Goal: Information Seeking & Learning: Learn about a topic

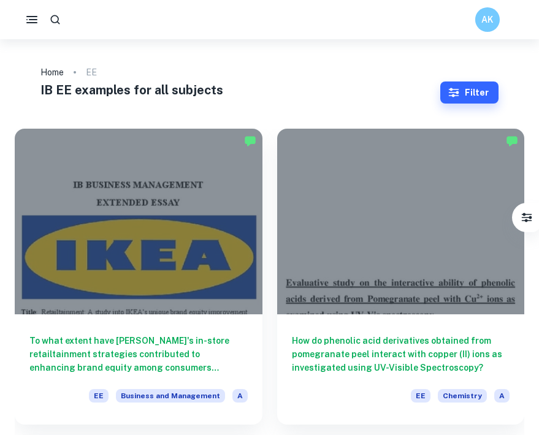
click at [491, 28] on div "AK" at bounding box center [487, 19] width 25 height 25
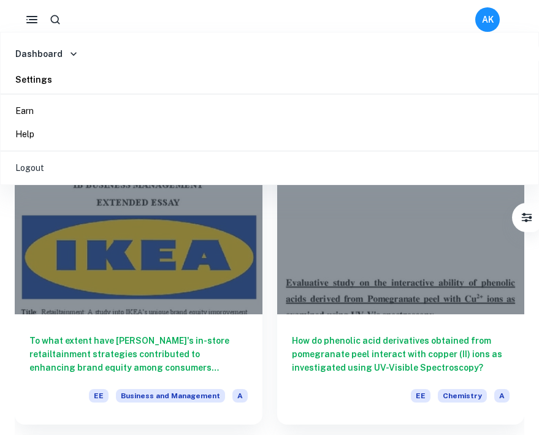
click at [66, 116] on li "Earn" at bounding box center [270, 110] width 528 height 23
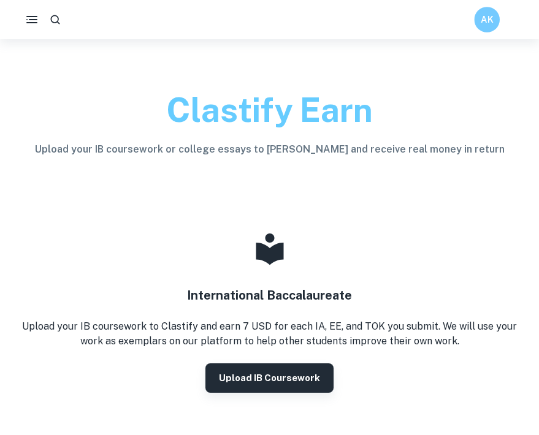
click at [489, 9] on div "AK" at bounding box center [487, 20] width 26 height 26
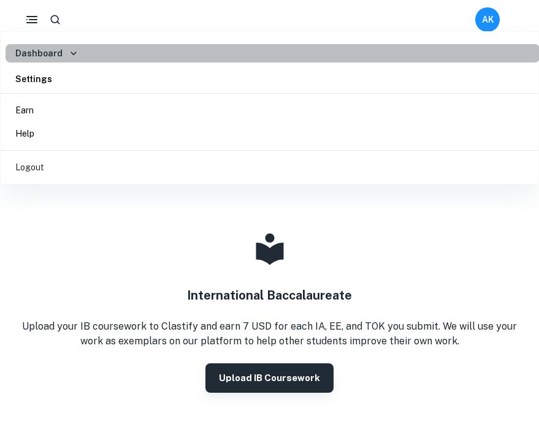
click at [35, 56] on h6 "Dashboard" at bounding box center [38, 53] width 47 height 13
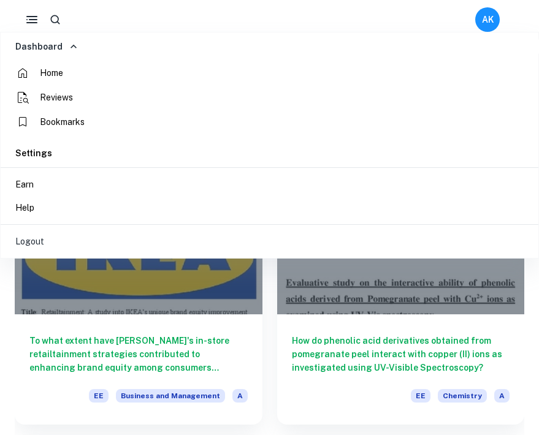
click at [534, 302] on div at bounding box center [269, 217] width 539 height 435
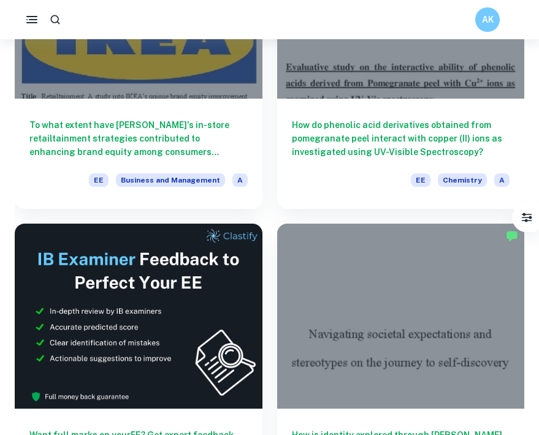
scroll to position [82, 0]
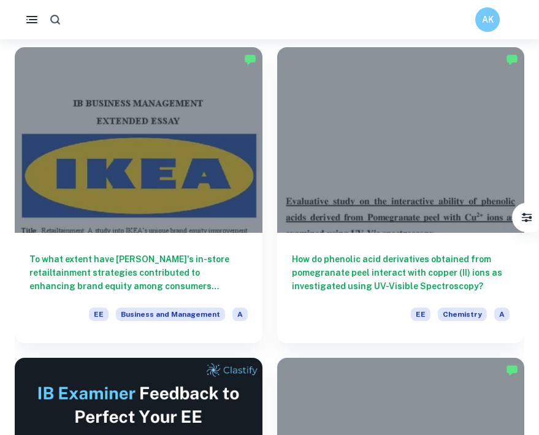
click at [58, 21] on icon "button" at bounding box center [55, 19] width 13 height 13
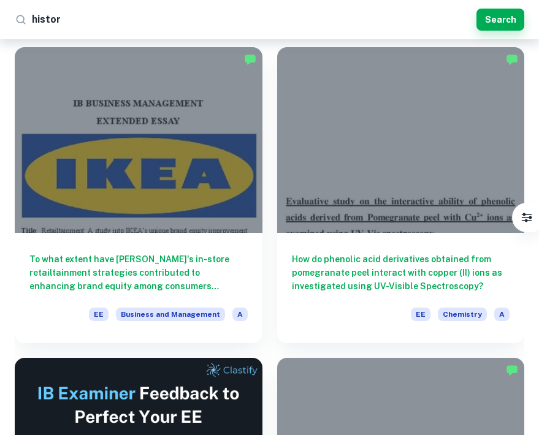
type input "history"
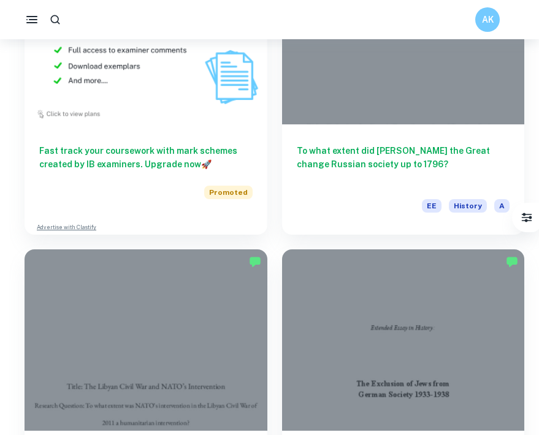
scroll to position [1170, 0]
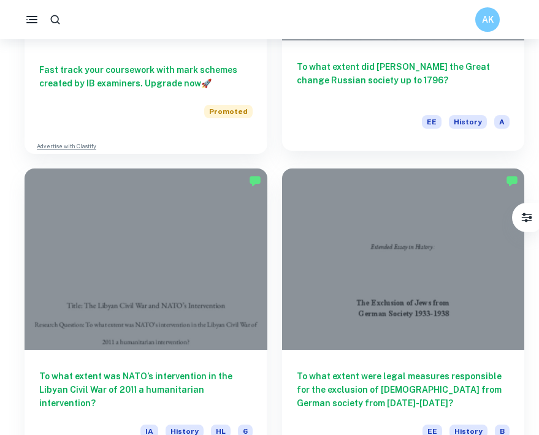
click at [334, 64] on h6 "To what extent did [PERSON_NAME] the Great change Russian society up to 1796?" at bounding box center [403, 80] width 213 height 40
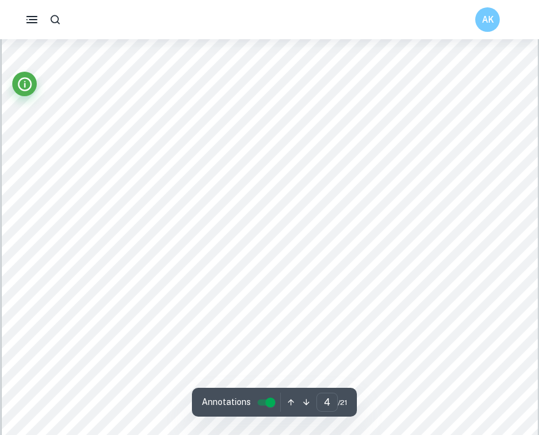
scroll to position [2787, 0]
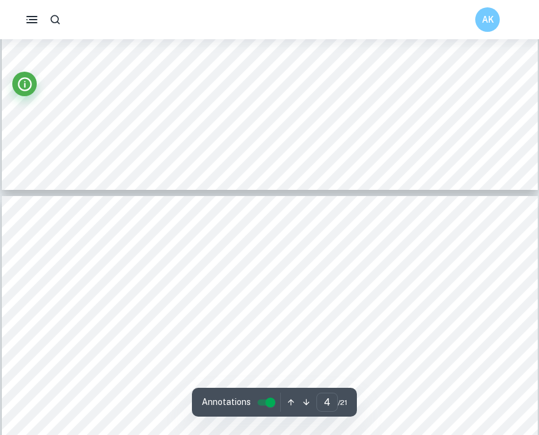
type input "5"
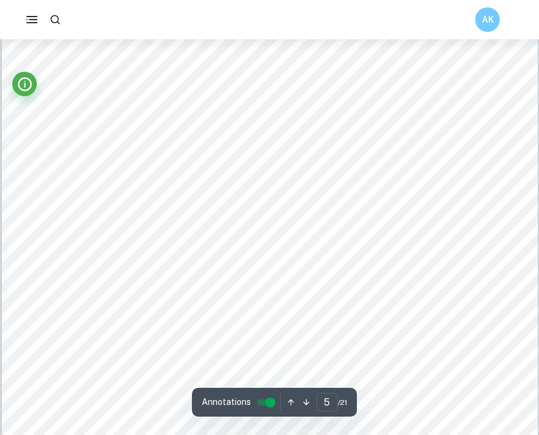
scroll to position [3259, 0]
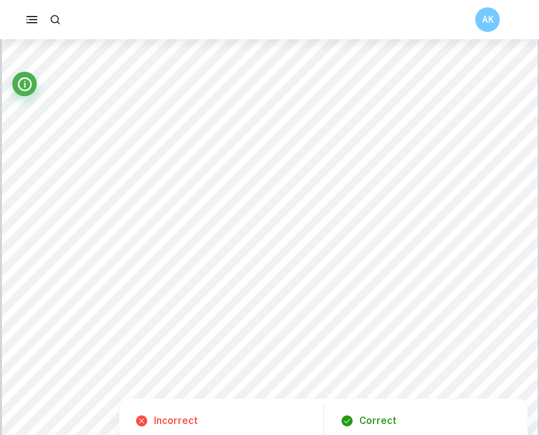
click at [178, 142] on div at bounding box center [270, 141] width 428 height 39
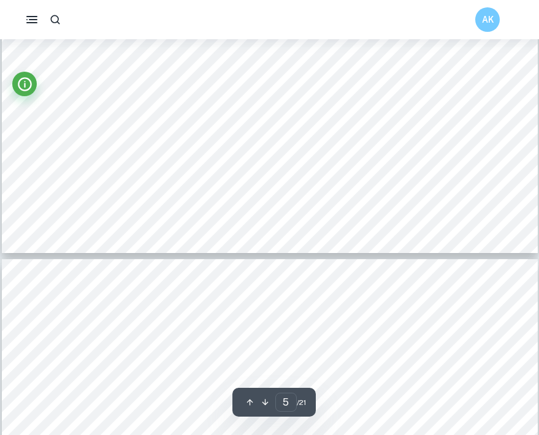
type input "6"
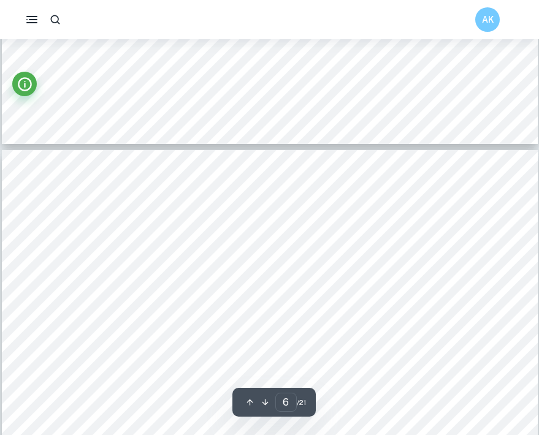
scroll to position [3729, 0]
